Goal: Transaction & Acquisition: Purchase product/service

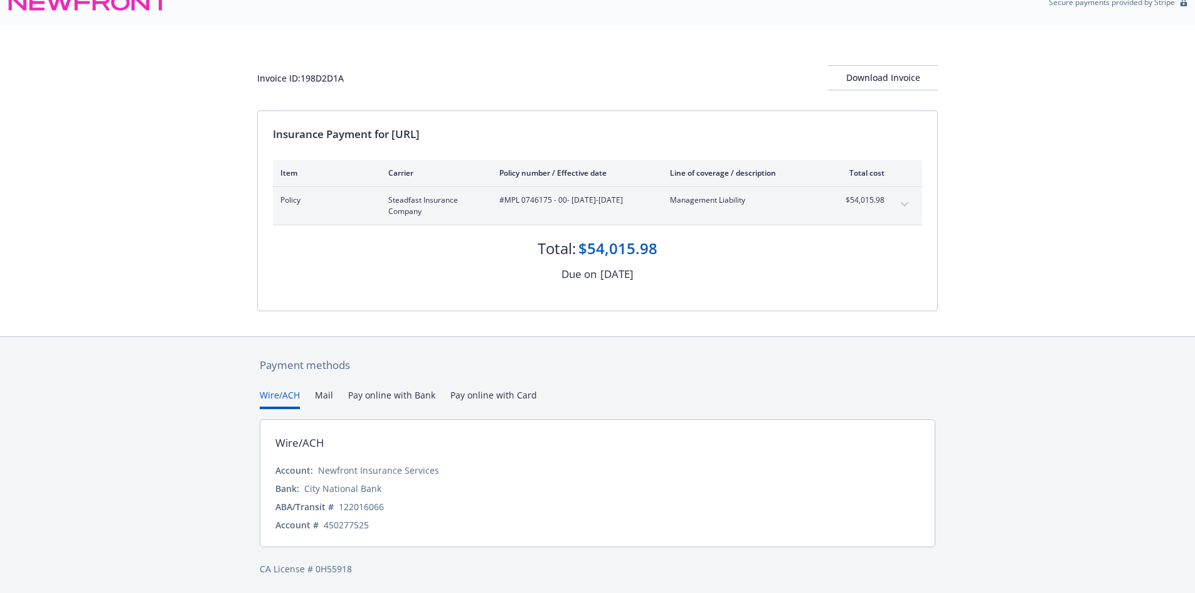
scroll to position [23, 0]
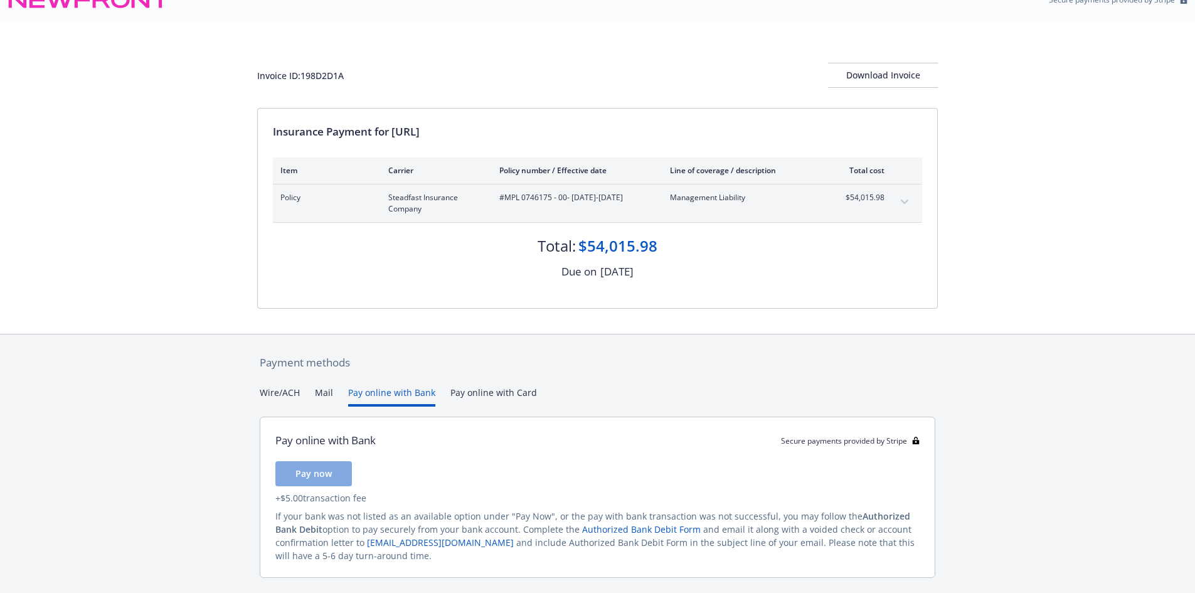
click at [403, 392] on button "Pay online with Bank" at bounding box center [391, 396] width 87 height 21
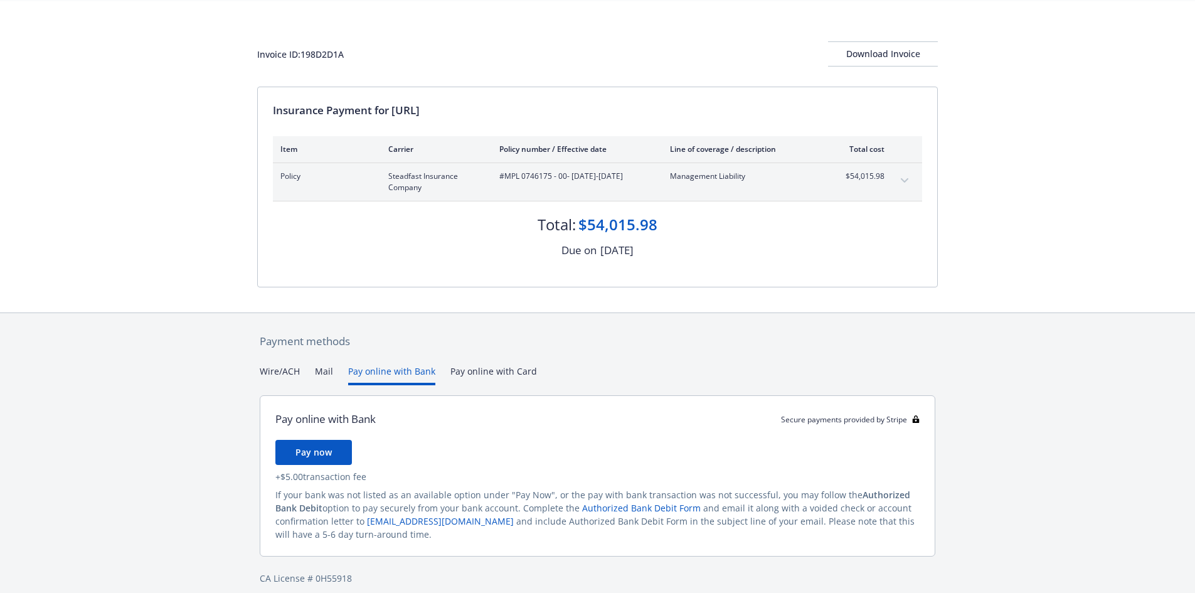
scroll to position [56, 0]
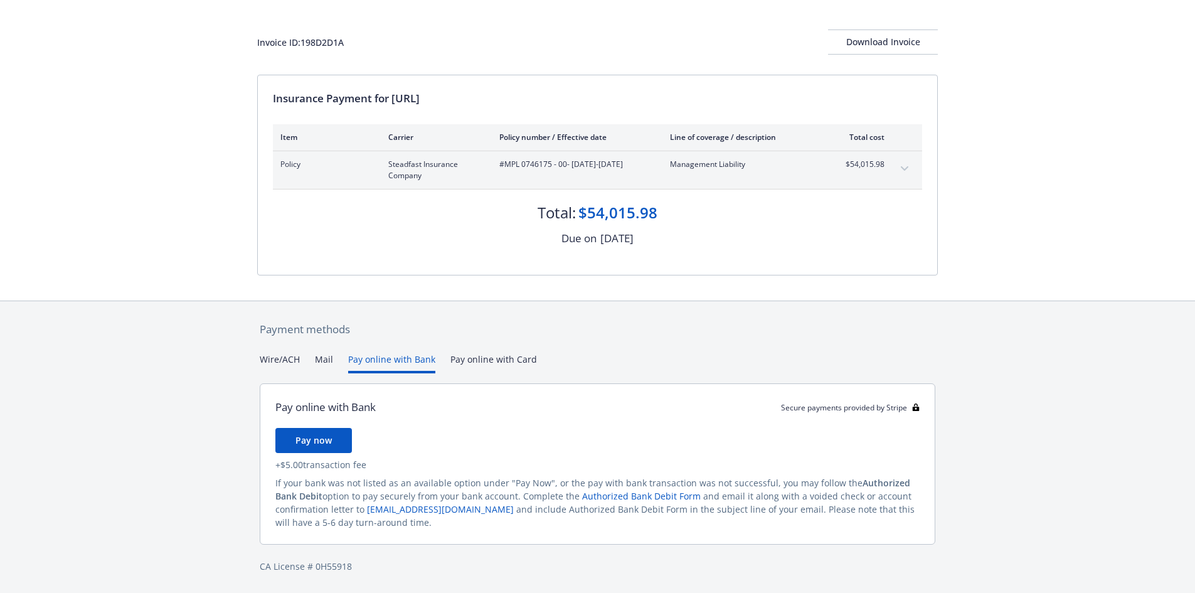
click at [522, 363] on div "Payment methods Wire/ACH Mail Pay online with Bank Pay online with Card Pay onl…" at bounding box center [597, 447] width 681 height 292
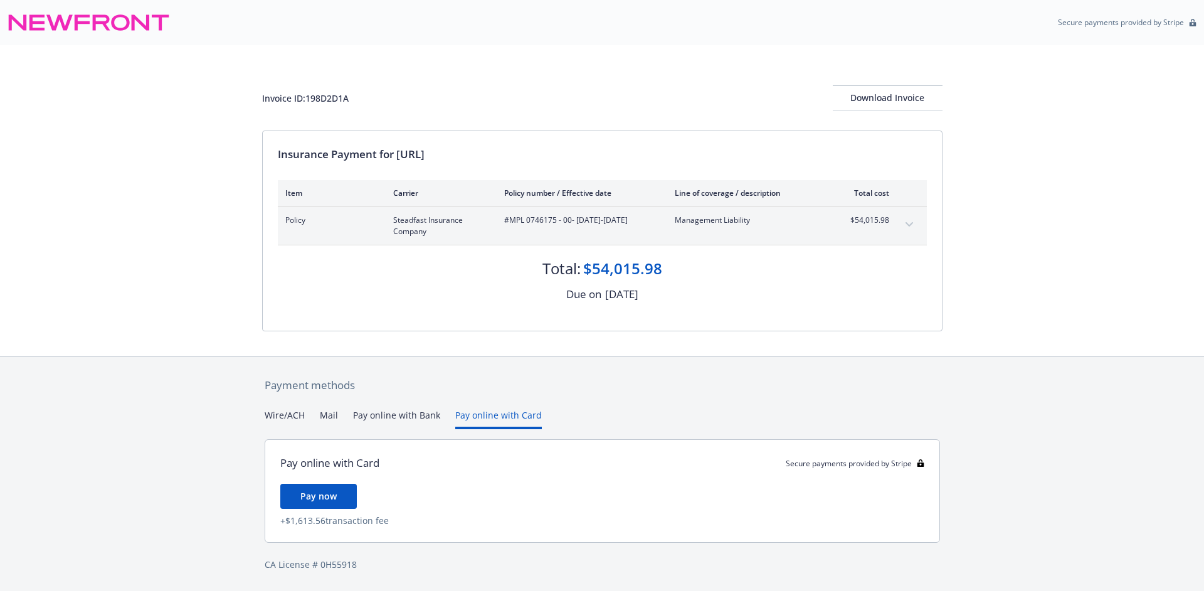
click at [417, 422] on button "Pay online with Bank" at bounding box center [396, 418] width 87 height 21
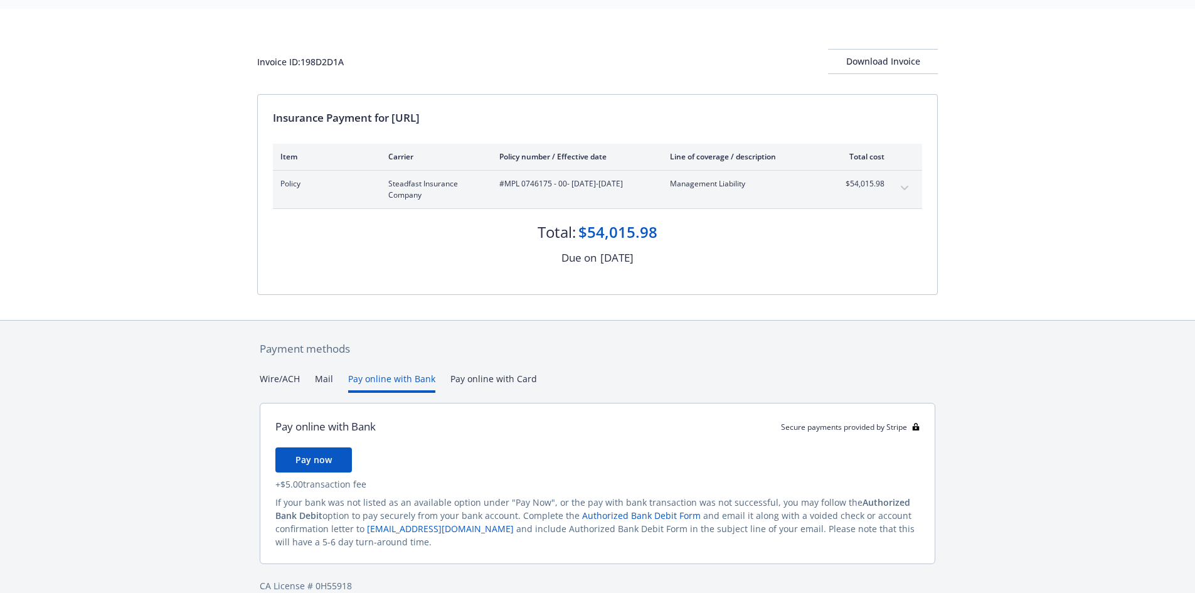
scroll to position [56, 0]
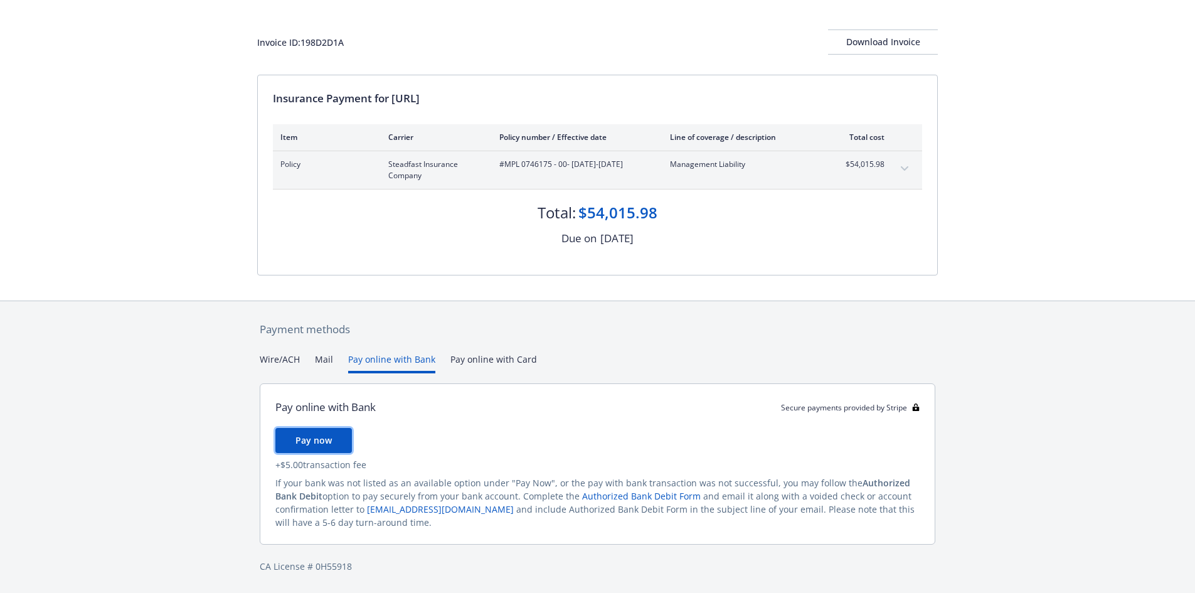
click at [322, 446] on span "Pay now" at bounding box center [313, 440] width 36 height 12
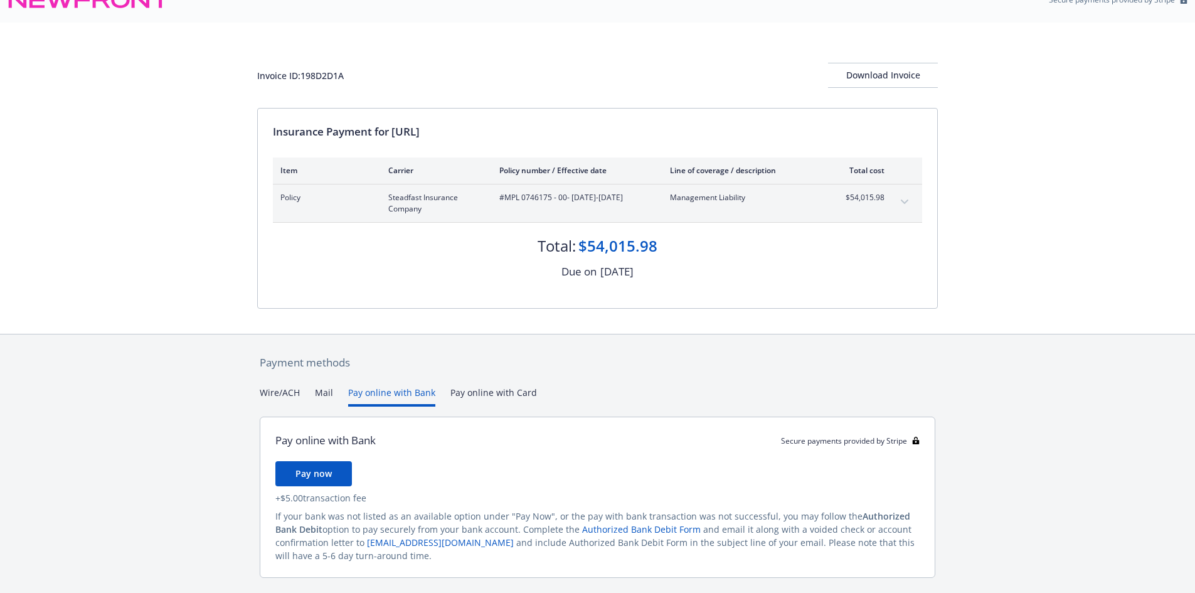
click at [284, 360] on div "Payment methods Wire/ACH Mail Pay online with Bank Pay online with Card Pay onl…" at bounding box center [597, 480] width 681 height 292
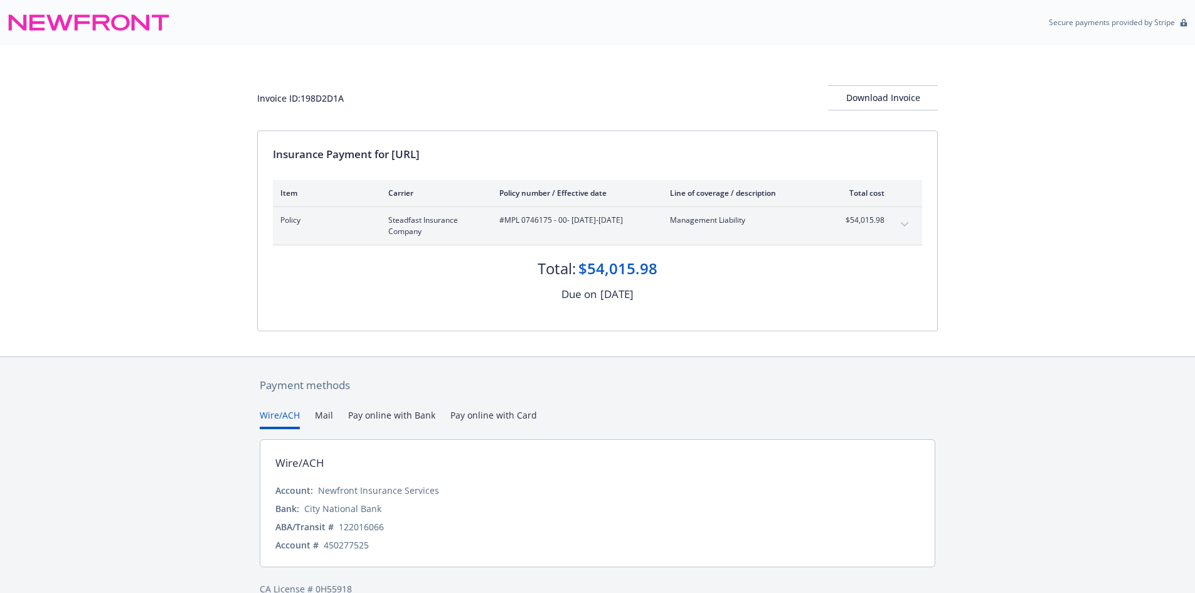
scroll to position [23, 0]
